Goal: Task Accomplishment & Management: Use online tool/utility

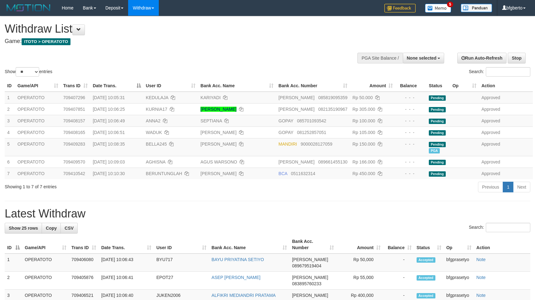
select select
select select "**"
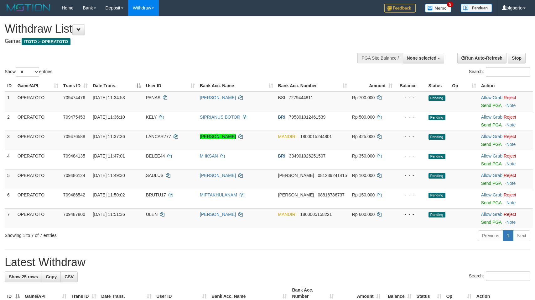
select select
select select "**"
click at [491, 108] on link "Send PGA" at bounding box center [491, 105] width 20 height 5
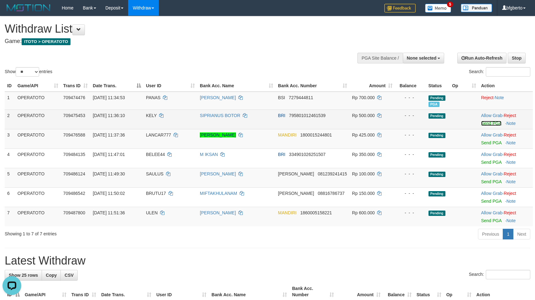
click at [500, 126] on link "Send PGA" at bounding box center [491, 123] width 20 height 5
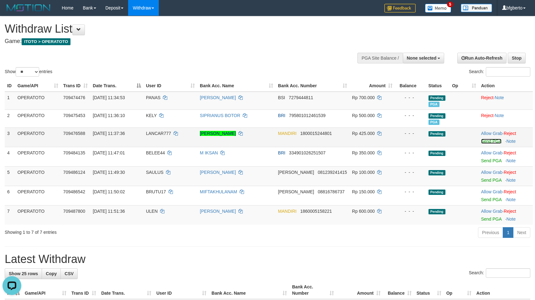
click at [483, 144] on link "Send PGA" at bounding box center [491, 141] width 20 height 5
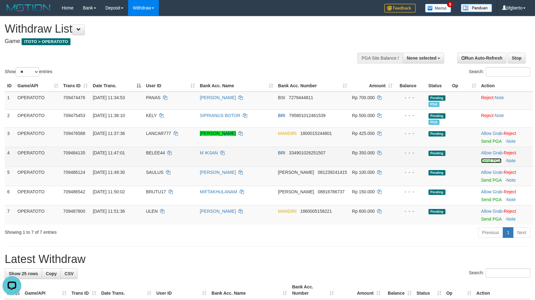
click at [485, 163] on link "Send PGA" at bounding box center [491, 160] width 20 height 5
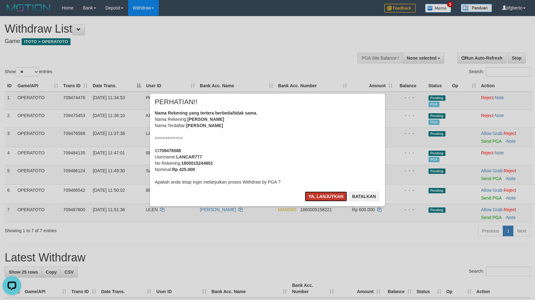
click at [327, 193] on button "Ya, lanjutkan" at bounding box center [326, 196] width 43 height 10
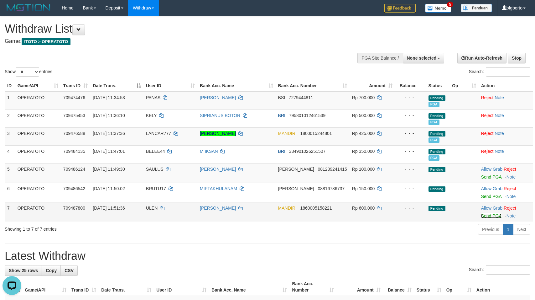
click at [494, 218] on link "Send PGA" at bounding box center [491, 215] width 20 height 5
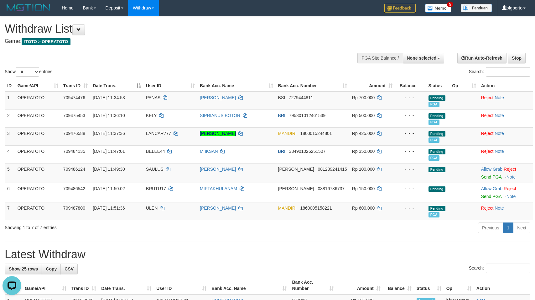
click at [219, 63] on div "Show ** ** ** *** entries Search:" at bounding box center [267, 46] width 535 height 61
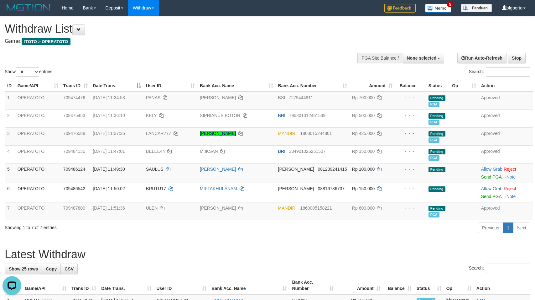
click at [294, 61] on div "Show ** ** ** *** entries Search:" at bounding box center [267, 46] width 535 height 61
drag, startPoint x: 198, startPoint y: 34, endPoint x: 222, endPoint y: 37, distance: 24.0
click at [199, 34] on h1 "Withdraw List" at bounding box center [178, 29] width 346 height 13
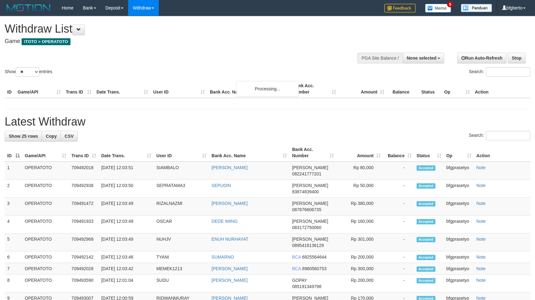
select select
select select "**"
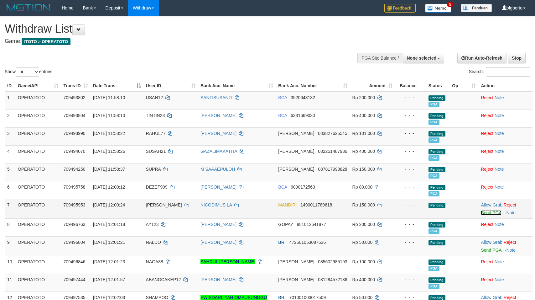
click at [494, 215] on link "Send PGA" at bounding box center [491, 212] width 20 height 5
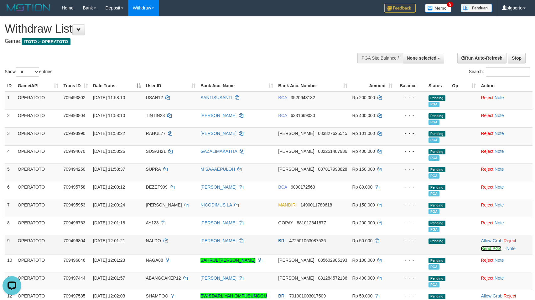
click at [486, 251] on link "Send PGA" at bounding box center [491, 248] width 20 height 5
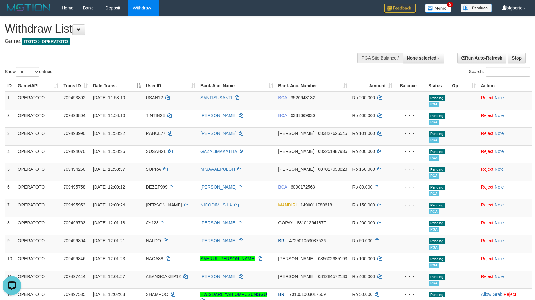
scroll to position [152, 0]
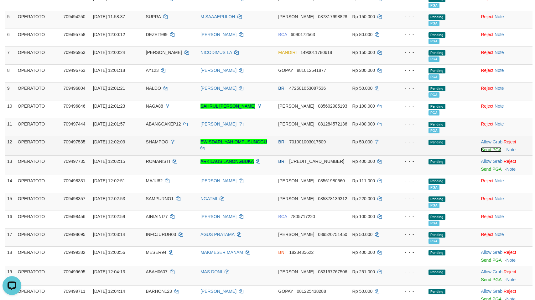
click at [492, 152] on link "Send PGA" at bounding box center [491, 149] width 20 height 5
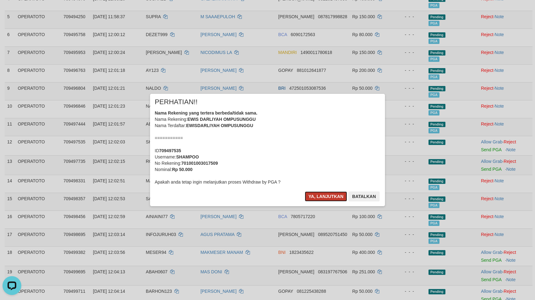
click at [318, 191] on button "Ya, lanjutkan" at bounding box center [326, 196] width 43 height 10
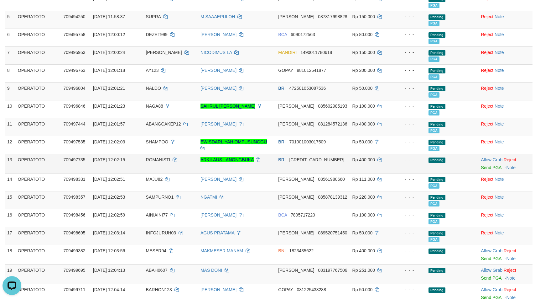
scroll to position [151, 0]
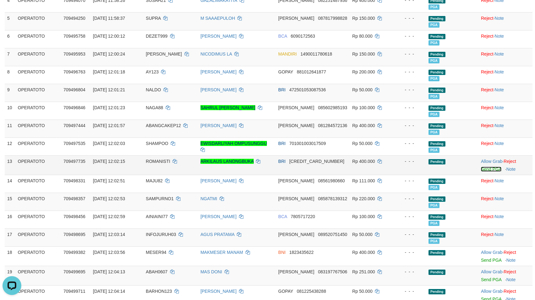
click at [489, 171] on link "Send PGA" at bounding box center [491, 168] width 20 height 5
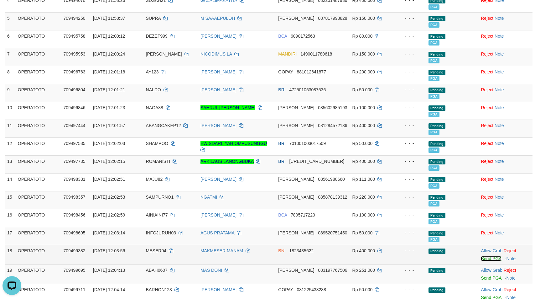
click at [486, 261] on link "Send PGA" at bounding box center [491, 258] width 20 height 5
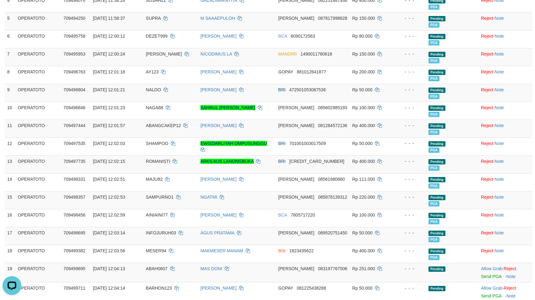
scroll to position [376, 0]
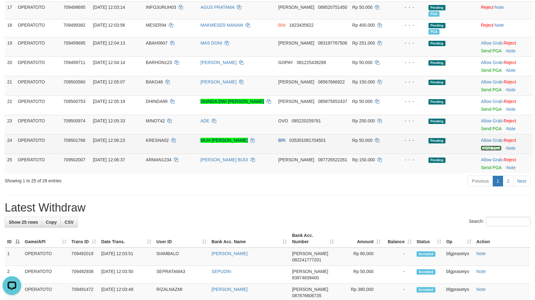
click at [492, 150] on link "Send PGA" at bounding box center [491, 147] width 20 height 5
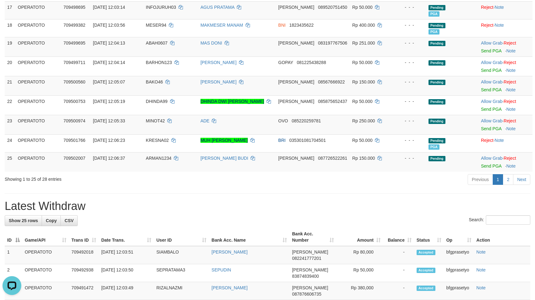
click at [368, 187] on div "Previous 1 2 Next" at bounding box center [379, 179] width 303 height 13
click at [343, 193] on hr at bounding box center [268, 193] width 526 height 0
drag, startPoint x: 203, startPoint y: 195, endPoint x: 211, endPoint y: 194, distance: 7.6
click at [204, 187] on div "Showing 1 to 25 of 28 entries Previous 1 2 Next" at bounding box center [267, 179] width 535 height 13
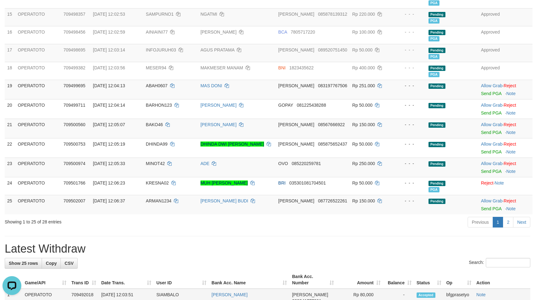
scroll to position [334, 0]
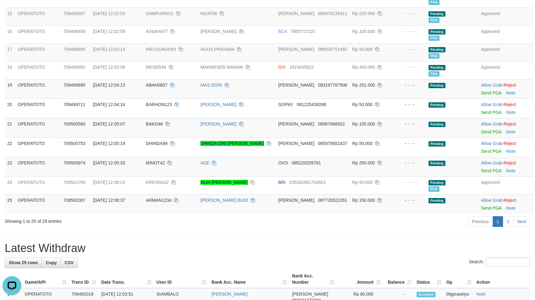
click at [293, 254] on h1 "Latest Withdraw" at bounding box center [268, 248] width 526 height 13
click at [283, 254] on h1 "Latest Withdraw" at bounding box center [268, 248] width 526 height 13
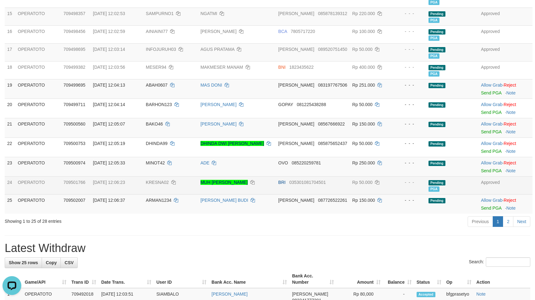
click at [165, 194] on td "KRESNA02" at bounding box center [171, 185] width 55 height 18
click at [159, 194] on td "KRESNA02" at bounding box center [171, 185] width 55 height 18
copy span "KRESNA02"
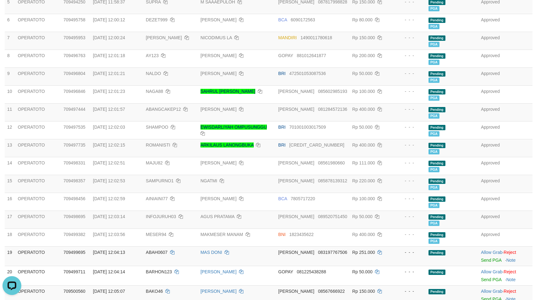
scroll to position [209, 0]
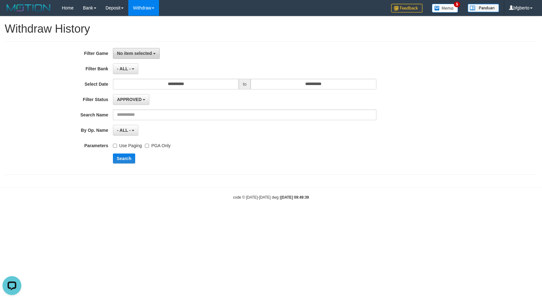
click at [140, 56] on button "No item selected" at bounding box center [136, 53] width 47 height 11
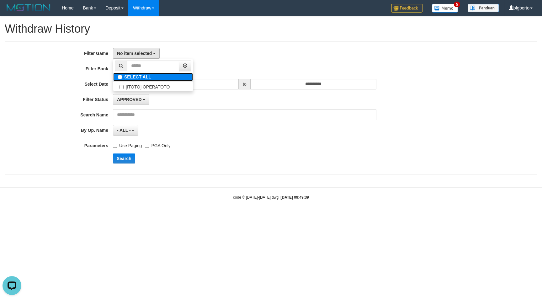
click at [134, 77] on label "SELECT ALL" at bounding box center [153, 77] width 80 height 8
select select "***"
click at [131, 157] on button "Search" at bounding box center [124, 158] width 22 height 10
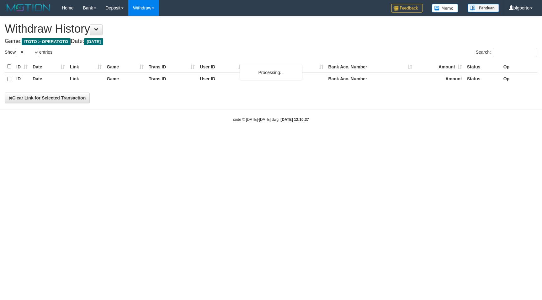
select select "**"
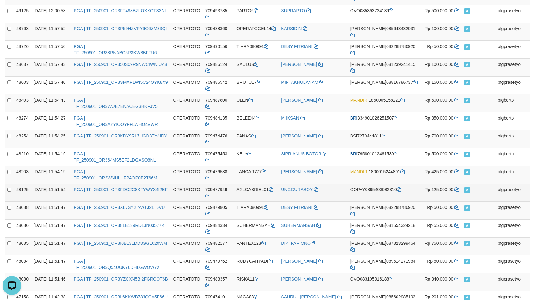
scroll to position [763, 0]
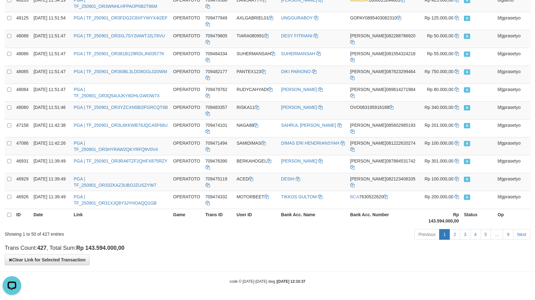
click at [243, 246] on h4 "Trans Count: 427 , Total Sum: Rp 143.594.000,00" at bounding box center [268, 248] width 526 height 6
drag, startPoint x: 314, startPoint y: 254, endPoint x: 315, endPoint y: 248, distance: 5.7
